Goal: Task Accomplishment & Management: Complete application form

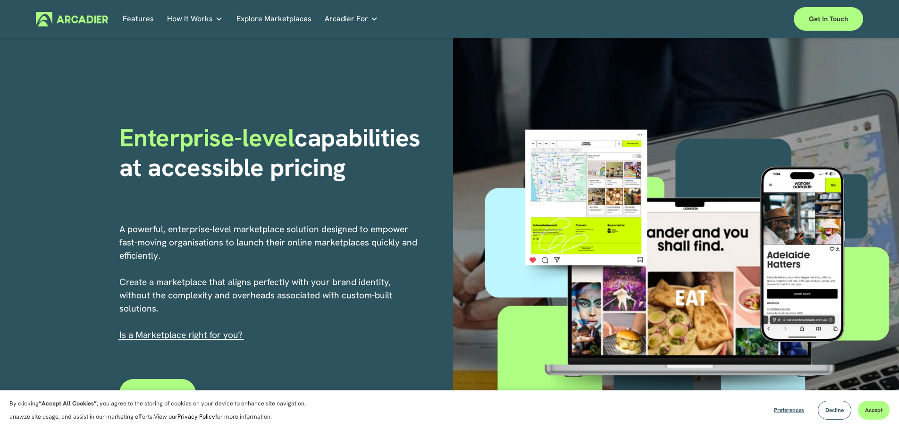
click at [0, 0] on p "Read about game-changing marketplace solutions." at bounding box center [0, 0] width 0 height 0
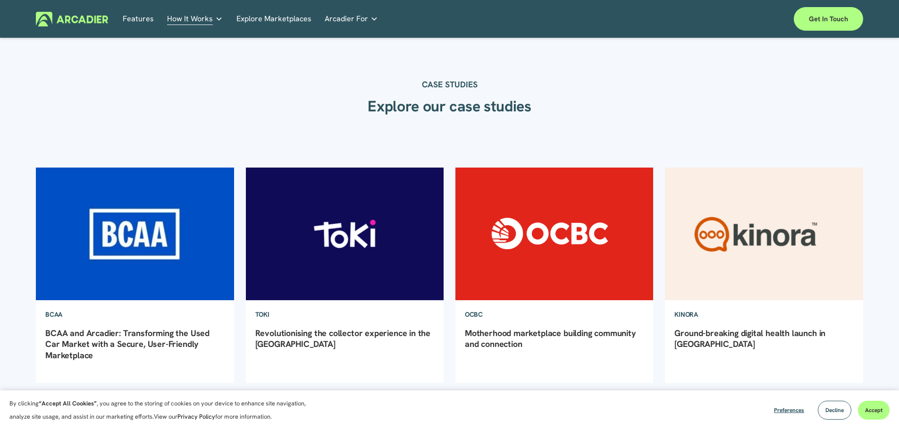
click at [510, 342] on link "Motherhood marketplace building community and connection" at bounding box center [550, 339] width 171 height 22
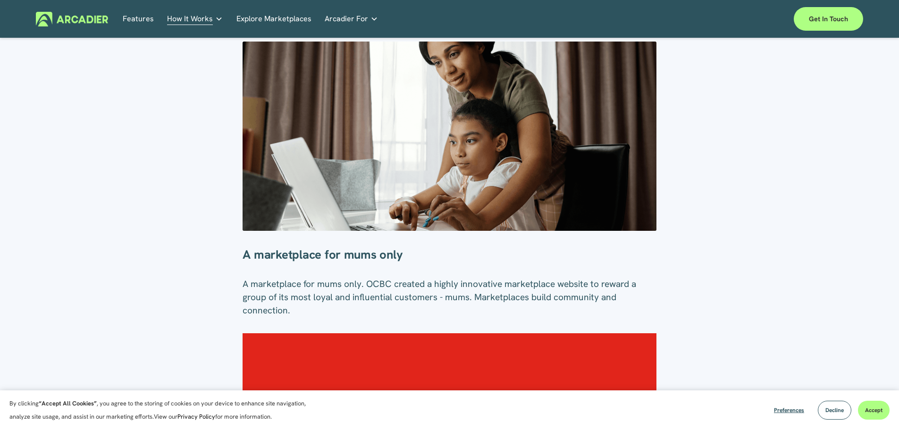
scroll to position [116, 0]
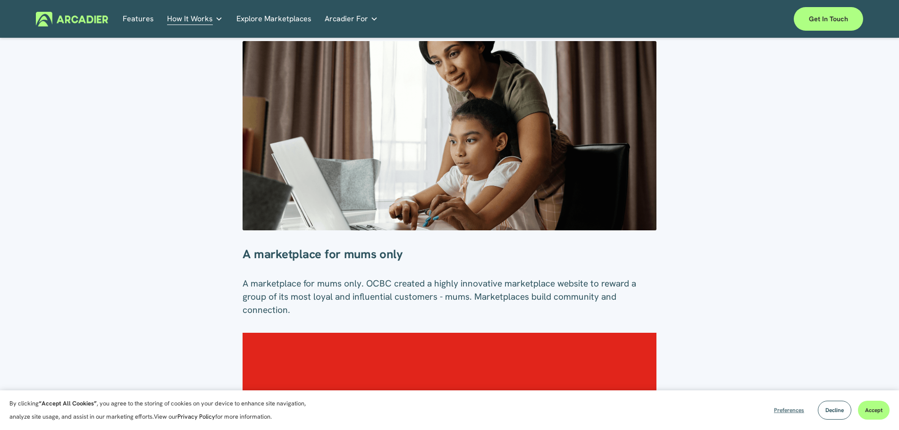
click at [792, 411] on span "Preferences" at bounding box center [789, 410] width 30 height 8
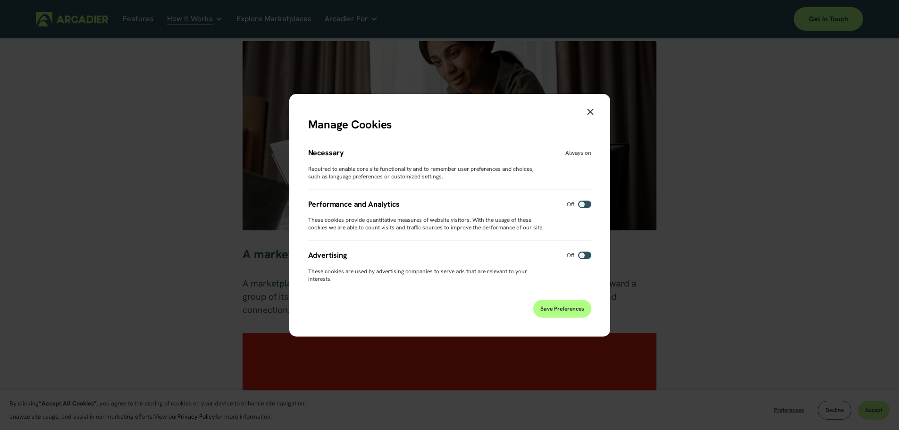
click at [560, 312] on span "Save Preferences" at bounding box center [562, 309] width 44 height 8
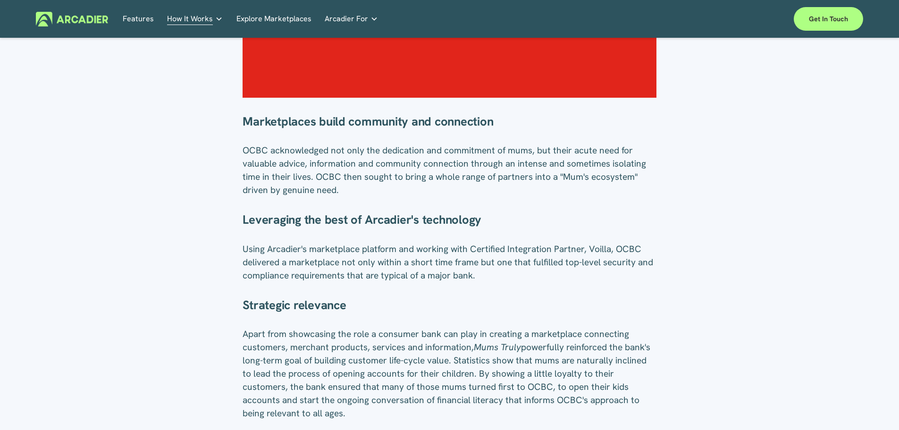
scroll to position [573, 0]
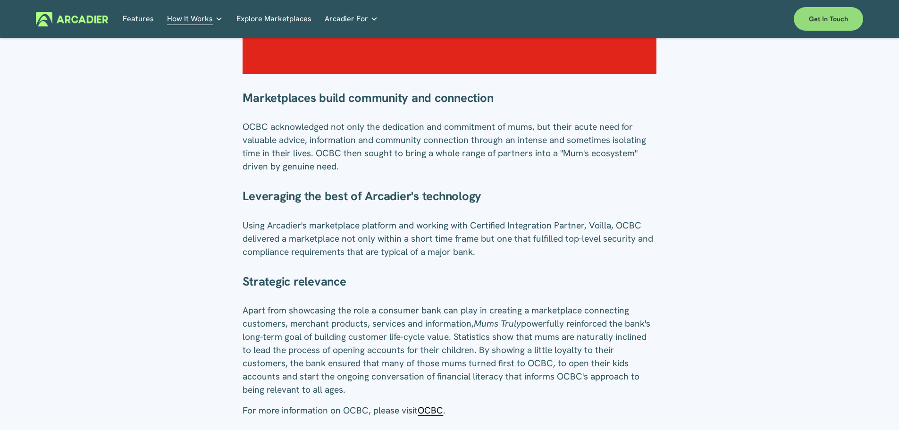
click at [823, 25] on link "Get in touch" at bounding box center [828, 19] width 69 height 24
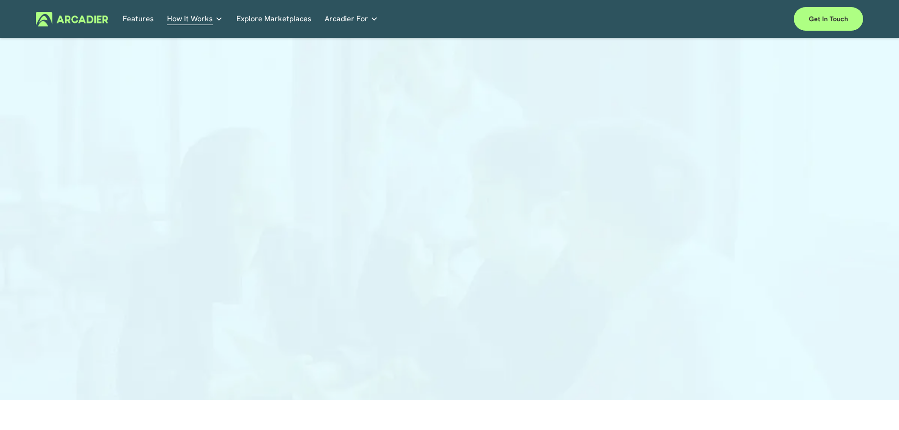
scroll to position [29, 0]
